Goal: Task Accomplishment & Management: Complete application form

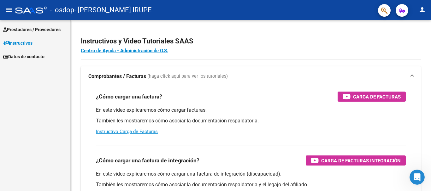
click at [21, 28] on span "Prestadores / Proveedores" at bounding box center [31, 29] width 57 height 7
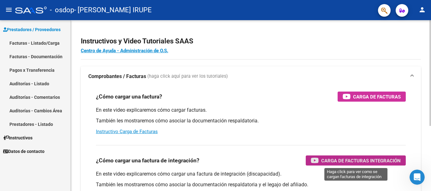
click at [372, 160] on span "Carga de Facturas Integración" at bounding box center [360, 161] width 79 height 8
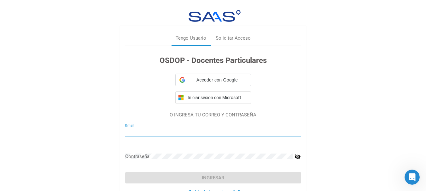
type input "[EMAIL_ADDRESS][DOMAIN_NAME]"
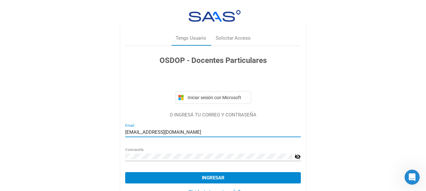
click at [195, 180] on button "Ingresar" at bounding box center [213, 177] width 176 height 11
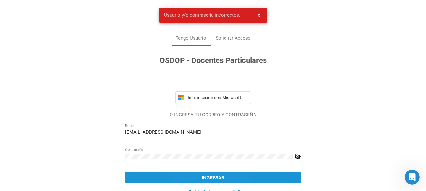
click at [195, 180] on button "Ingresar" at bounding box center [213, 177] width 176 height 11
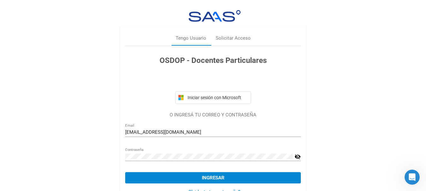
click at [252, 179] on button "Ingresar" at bounding box center [213, 177] width 176 height 11
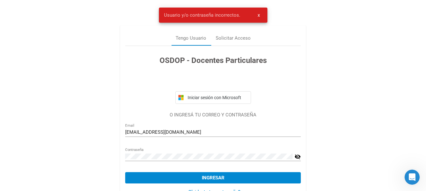
scroll to position [20, 0]
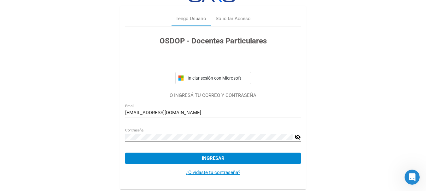
click at [297, 137] on mat-icon "visibility_off" at bounding box center [298, 138] width 6 height 8
click at [188, 16] on div "Tengo Usuario" at bounding box center [191, 18] width 31 height 7
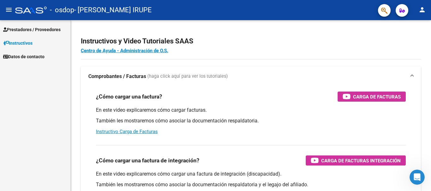
click at [26, 30] on span "Prestadores / Proveedores" at bounding box center [31, 29] width 57 height 7
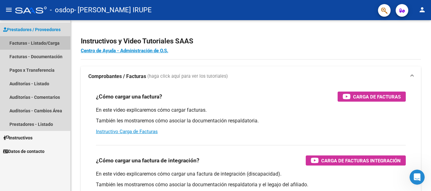
click at [31, 43] on link "Facturas - Listado/Carga" at bounding box center [35, 43] width 70 height 14
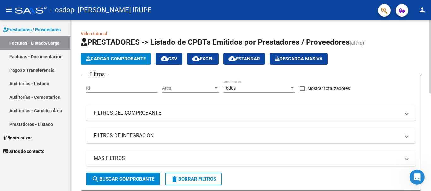
click at [112, 61] on span "Cargar Comprobante" at bounding box center [116, 59] width 60 height 6
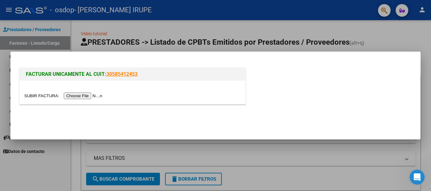
click at [88, 96] on input "file" at bounding box center [64, 96] width 80 height 7
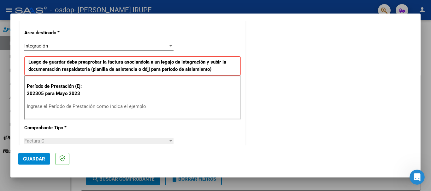
scroll to position [139, 0]
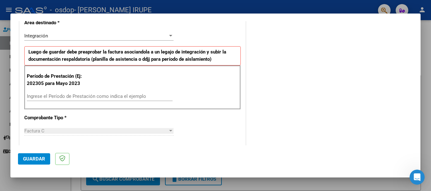
click at [50, 98] on input "Ingrese el Período de Prestación como indica el ejemplo" at bounding box center [100, 97] width 146 height 6
type input "202507"
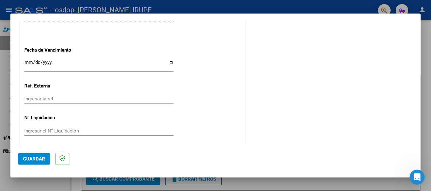
scroll to position [418, 0]
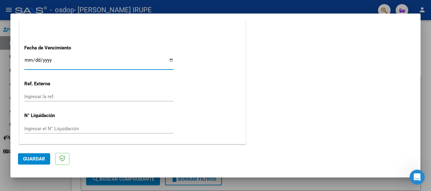
click at [28, 59] on input "Ingresar la fecha" at bounding box center [98, 63] width 149 height 10
type input "[DATE]"
click at [38, 160] on span "Guardar" at bounding box center [34, 159] width 22 height 6
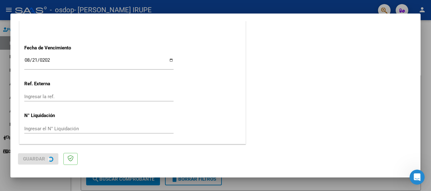
scroll to position [0, 0]
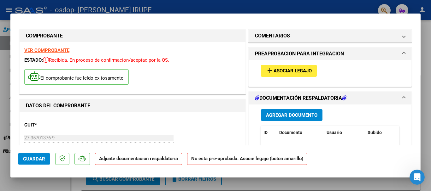
click at [134, 160] on strong "Adjunte documentación respaldatoria" at bounding box center [138, 159] width 79 height 6
click at [344, 96] on icon at bounding box center [344, 98] width 4 height 5
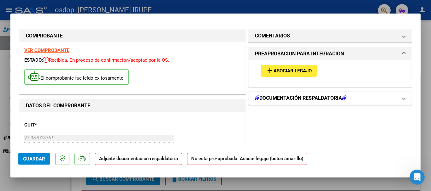
click at [344, 96] on icon at bounding box center [344, 98] width 4 height 5
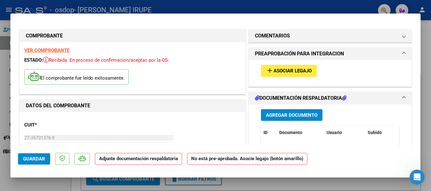
click at [166, 162] on p "Adjunte documentación respaldatoria" at bounding box center [138, 159] width 87 height 12
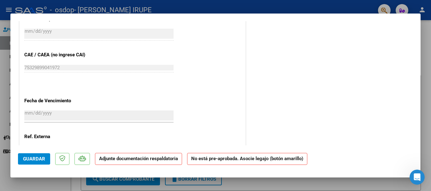
scroll to position [423, 0]
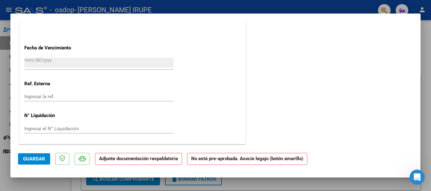
click at [114, 161] on strong "Adjunte documentación respaldatoria" at bounding box center [138, 159] width 79 height 6
click at [151, 157] on strong "Adjunte documentación respaldatoria" at bounding box center [138, 159] width 79 height 6
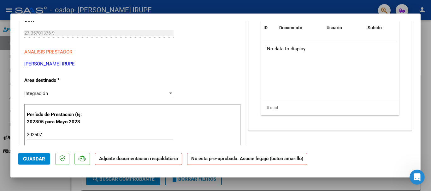
scroll to position [97, 0]
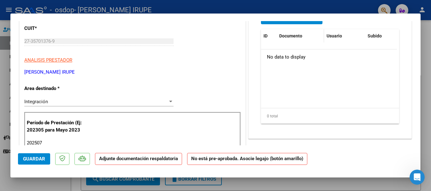
click at [287, 35] on span "Documento" at bounding box center [290, 35] width 23 height 5
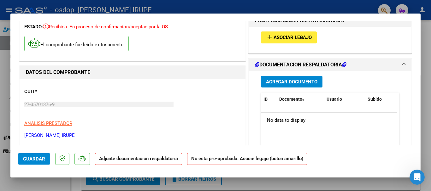
scroll to position [21, 0]
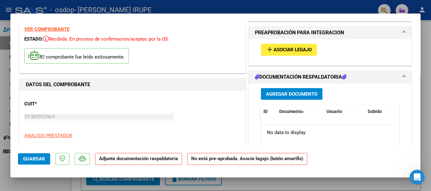
click at [255, 79] on icon at bounding box center [257, 76] width 4 height 5
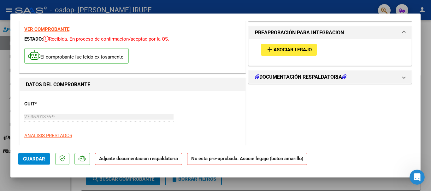
click at [275, 48] on span "Asociar Legajo" at bounding box center [292, 50] width 38 height 6
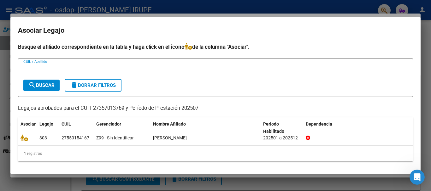
click at [16, 13] on div at bounding box center [215, 95] width 431 height 191
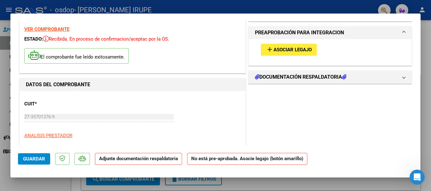
click at [127, 160] on strong "Adjunte documentación respaldatoria" at bounding box center [138, 159] width 79 height 6
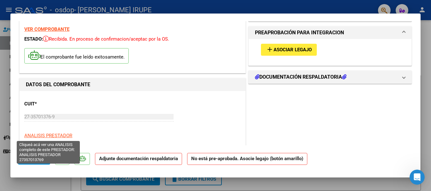
click at [59, 136] on span "ANALISIS PRESTADOR" at bounding box center [48, 136] width 48 height 6
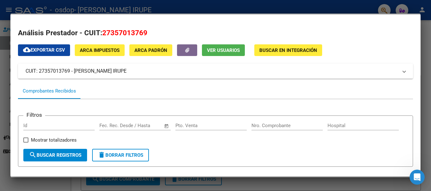
click at [6, 59] on div at bounding box center [215, 95] width 431 height 191
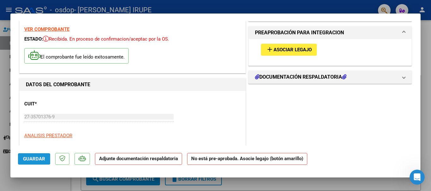
click at [20, 158] on button "Guardar" at bounding box center [34, 159] width 32 height 11
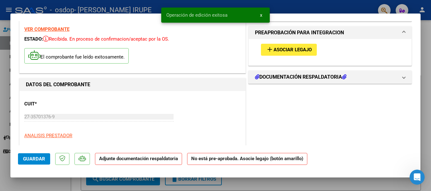
click at [137, 160] on strong "Adjunte documentación respaldatoria" at bounding box center [138, 159] width 79 height 6
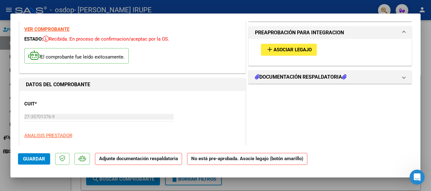
click at [137, 160] on strong "Adjunte documentación respaldatoria" at bounding box center [138, 159] width 79 height 6
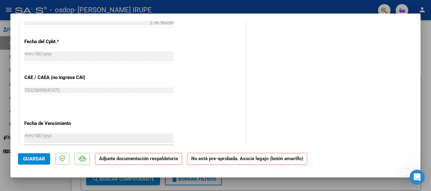
scroll to position [423, 0]
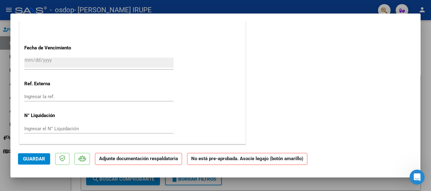
click at [426, 45] on div at bounding box center [215, 95] width 431 height 191
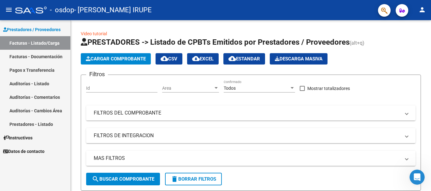
click at [36, 45] on link "Facturas - Listado/Carga" at bounding box center [35, 43] width 70 height 14
click at [21, 183] on div "Prestadores / Proveedores Facturas - Listado/Carga Facturas - Documentación Pag…" at bounding box center [35, 105] width 70 height 171
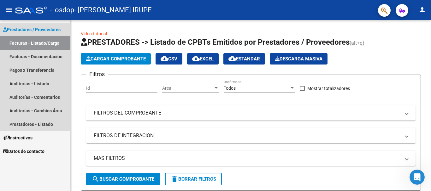
click at [36, 27] on span "Prestadores / Proveedores" at bounding box center [31, 29] width 57 height 7
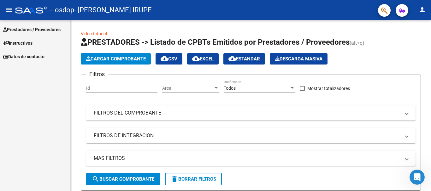
click at [36, 27] on span "Prestadores / Proveedores" at bounding box center [31, 29] width 57 height 7
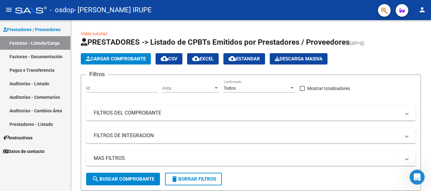
click at [35, 27] on span "Prestadores / Proveedores" at bounding box center [31, 29] width 57 height 7
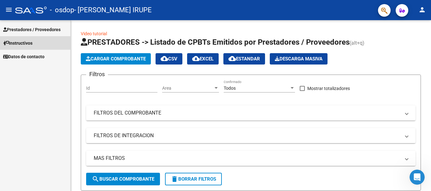
click at [28, 43] on span "Instructivos" at bounding box center [17, 43] width 29 height 7
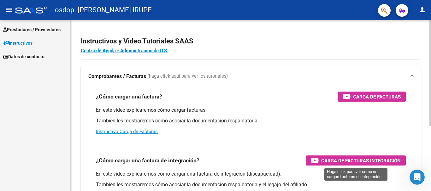
click at [351, 161] on span "Carga de Facturas Integración" at bounding box center [360, 161] width 79 height 8
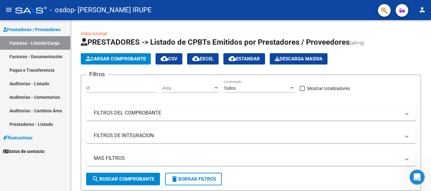
click at [41, 43] on link "Facturas - Listado/Carga" at bounding box center [35, 43] width 70 height 14
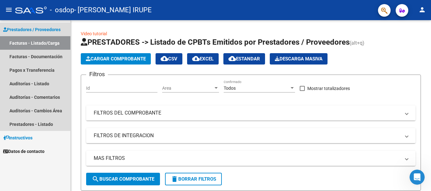
click at [41, 43] on link "Facturas - Listado/Carga" at bounding box center [35, 43] width 70 height 14
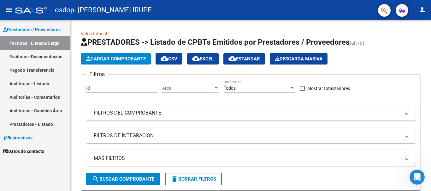
click at [424, 172] on div at bounding box center [416, 177] width 15 height 15
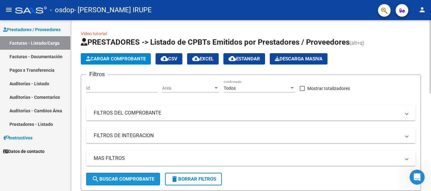
click at [121, 181] on span "search Buscar Comprobante" at bounding box center [123, 180] width 62 height 6
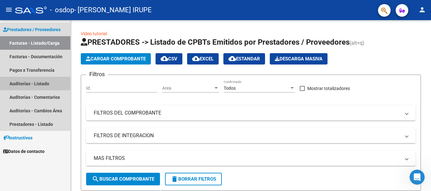
click at [32, 79] on link "Auditorías - Listado" at bounding box center [35, 84] width 70 height 14
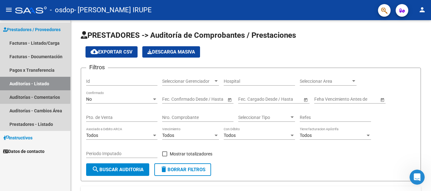
click at [32, 95] on link "Auditorías - Comentarios" at bounding box center [35, 97] width 70 height 14
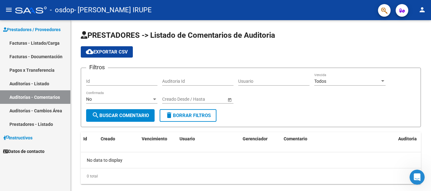
click at [30, 122] on link "Prestadores - Listado" at bounding box center [35, 125] width 70 height 14
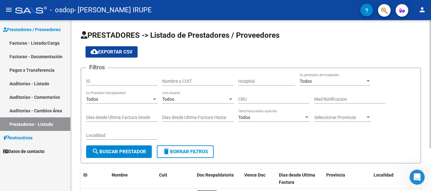
scroll to position [56, 0]
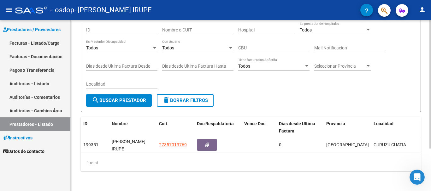
click at [426, 180] on div at bounding box center [430, 105] width 2 height 171
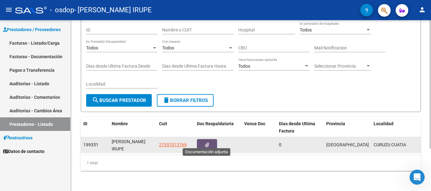
click at [209, 139] on button "button" at bounding box center [207, 145] width 20 height 12
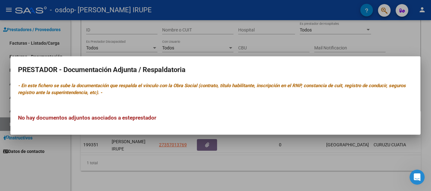
click at [76, 48] on div at bounding box center [215, 95] width 431 height 191
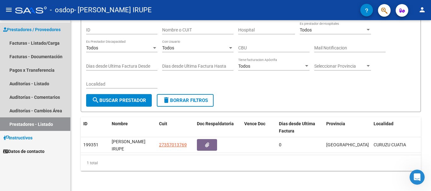
click at [30, 31] on span "Prestadores / Proveedores" at bounding box center [31, 29] width 57 height 7
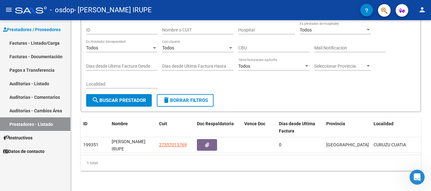
click at [27, 29] on span "Prestadores / Proveedores" at bounding box center [31, 29] width 57 height 7
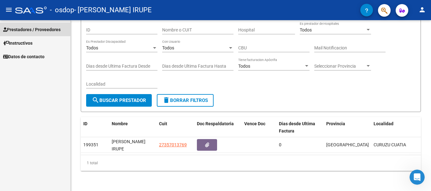
click at [29, 27] on span "Prestadores / Proveedores" at bounding box center [31, 29] width 57 height 7
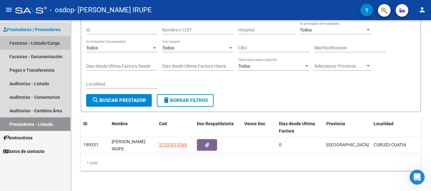
click at [29, 42] on link "Facturas - Listado/Carga" at bounding box center [35, 43] width 70 height 14
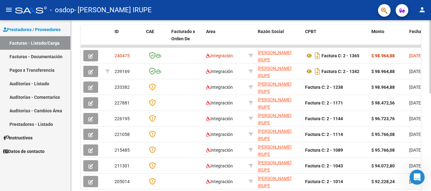
click at [426, 182] on div at bounding box center [430, 105] width 2 height 171
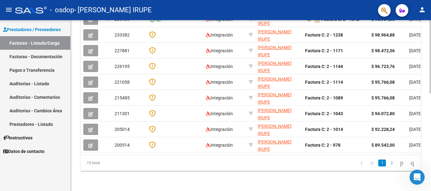
click at [426, 182] on div at bounding box center [430, 105] width 2 height 171
click at [426, 182] on div at bounding box center [430, 154] width 2 height 73
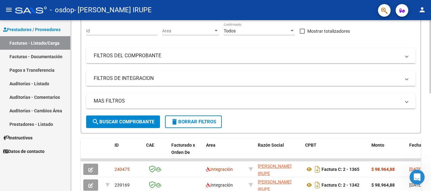
click at [426, 27] on div at bounding box center [430, 105] width 2 height 171
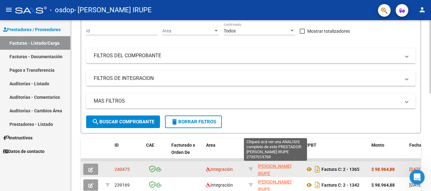
click at [271, 166] on span "[PERSON_NAME] IRUPE" at bounding box center [275, 170] width 34 height 12
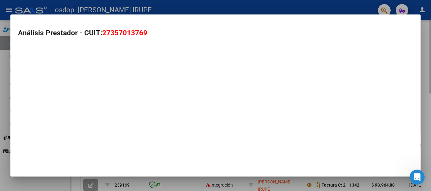
click at [271, 166] on div "Análisis Prestador - CUIT: 27357013769" at bounding box center [215, 96] width 410 height 163
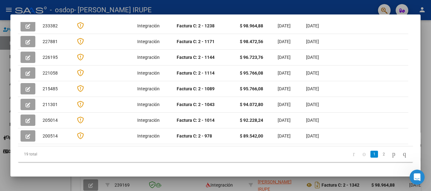
scroll to position [80, 0]
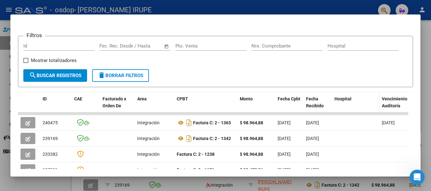
click at [349, 114] on datatable-header-cell "Hospital" at bounding box center [355, 106] width 47 height 28
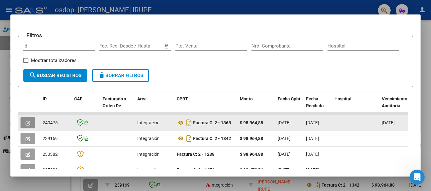
click at [27, 126] on icon "button" at bounding box center [28, 123] width 5 height 5
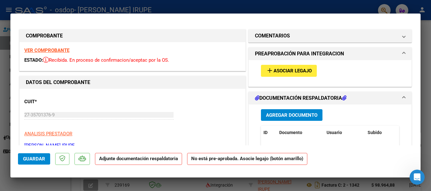
click at [267, 70] on mat-icon "add" at bounding box center [270, 71] width 8 height 8
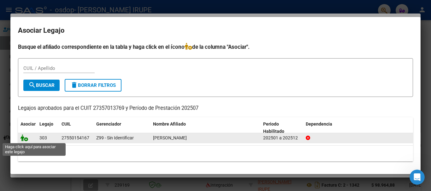
click at [25, 139] on icon at bounding box center [24, 138] width 8 height 7
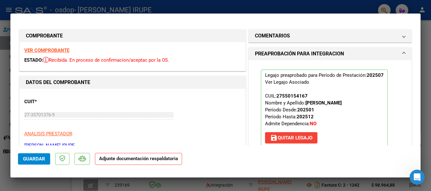
scroll to position [109, 0]
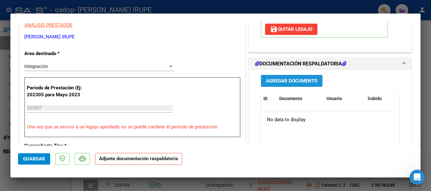
click at [295, 79] on span "Agregar Documento" at bounding box center [291, 82] width 51 height 6
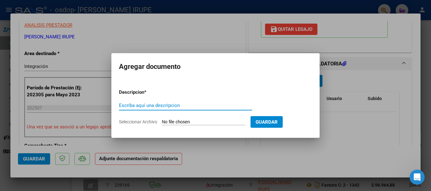
click at [165, 104] on input "Escriba aquí una descripcion" at bounding box center [185, 106] width 133 height 6
type input "planilla de asistencia"
click at [188, 122] on input "Seleccionar Archivo" at bounding box center [204, 123] width 84 height 6
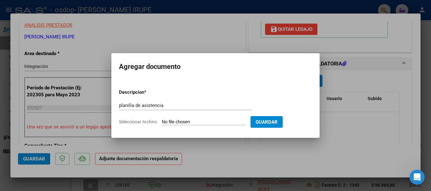
type input "C:\fakepath\asistencia [DATE], [PERSON_NAME].pdf"
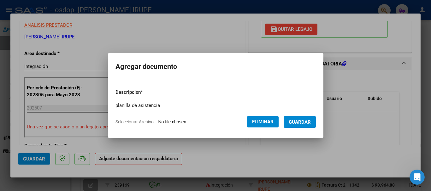
click at [310, 123] on span "Guardar" at bounding box center [300, 123] width 22 height 6
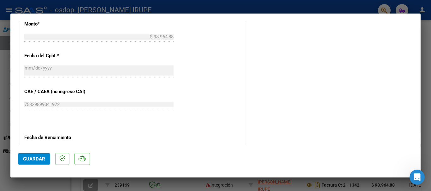
scroll to position [417, 0]
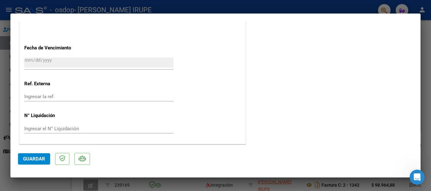
click at [30, 158] on span "Guardar" at bounding box center [34, 159] width 22 height 6
